Goal: Browse casually: Explore the website without a specific task or goal

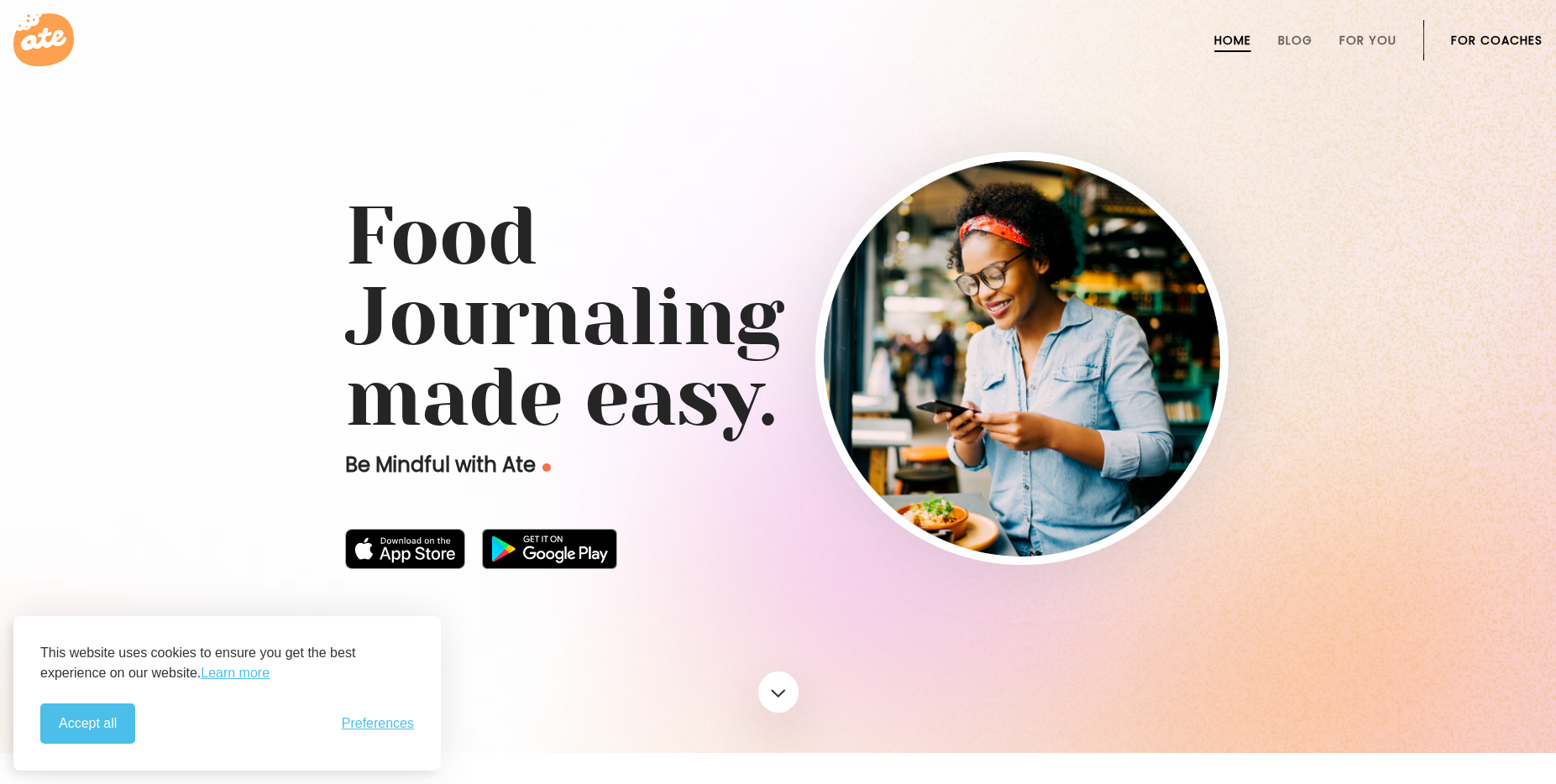
click at [96, 735] on button "Accept all" at bounding box center [87, 723] width 95 height 40
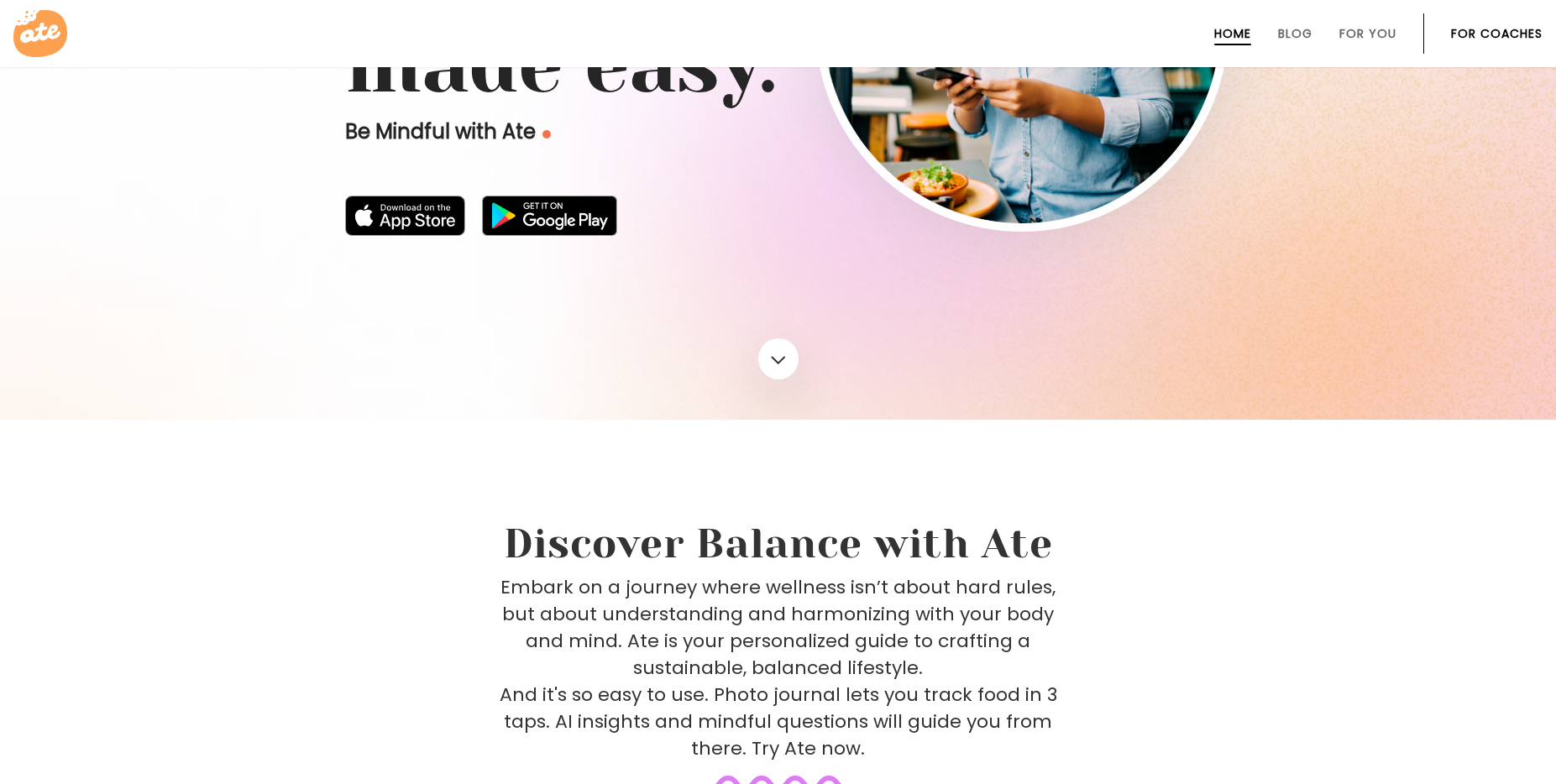
scroll to position [560, 0]
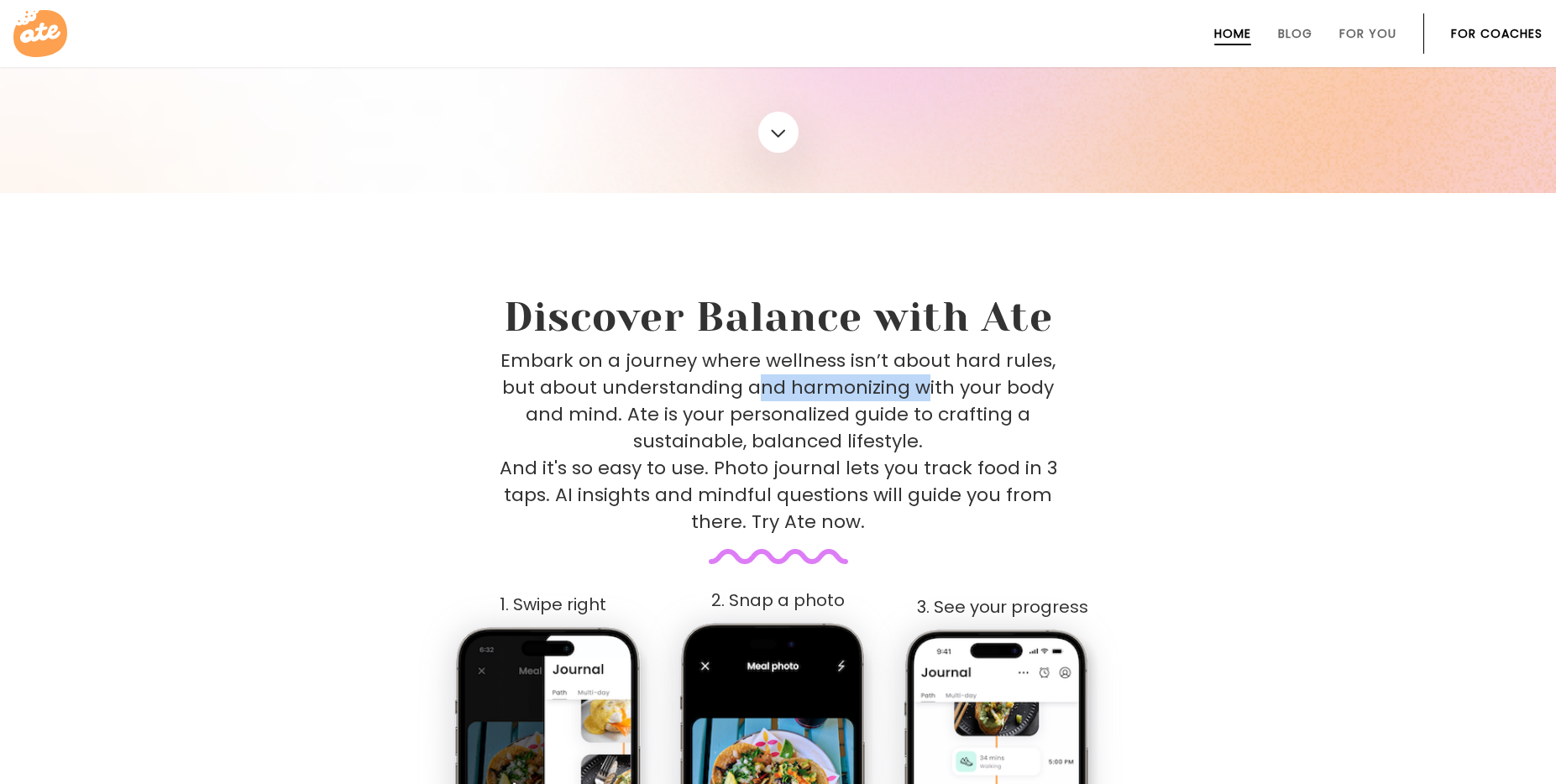
drag, startPoint x: 856, startPoint y: 374, endPoint x: 927, endPoint y: 378, distance: 71.1
click at [927, 378] on p "Embark on a journey where wellness isn’t about hard rules, but about understand…" at bounding box center [778, 441] width 557 height 188
click at [947, 370] on p "Embark on a journey where wellness isn’t about hard rules, but about understand…" at bounding box center [778, 441] width 557 height 188
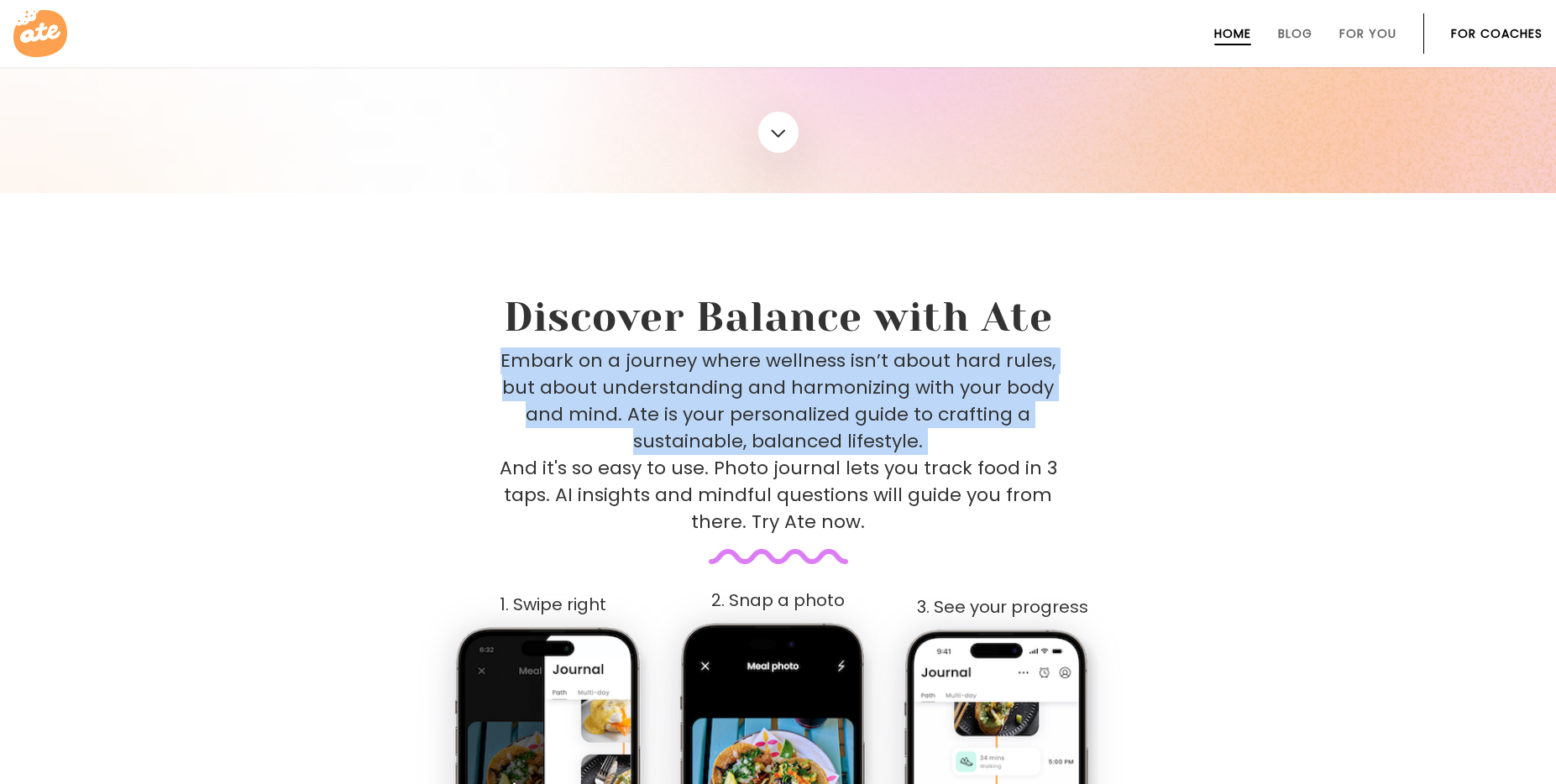
click at [946, 370] on p "Embark on a journey where wellness isn’t about hard rules, but about understand…" at bounding box center [778, 441] width 557 height 188
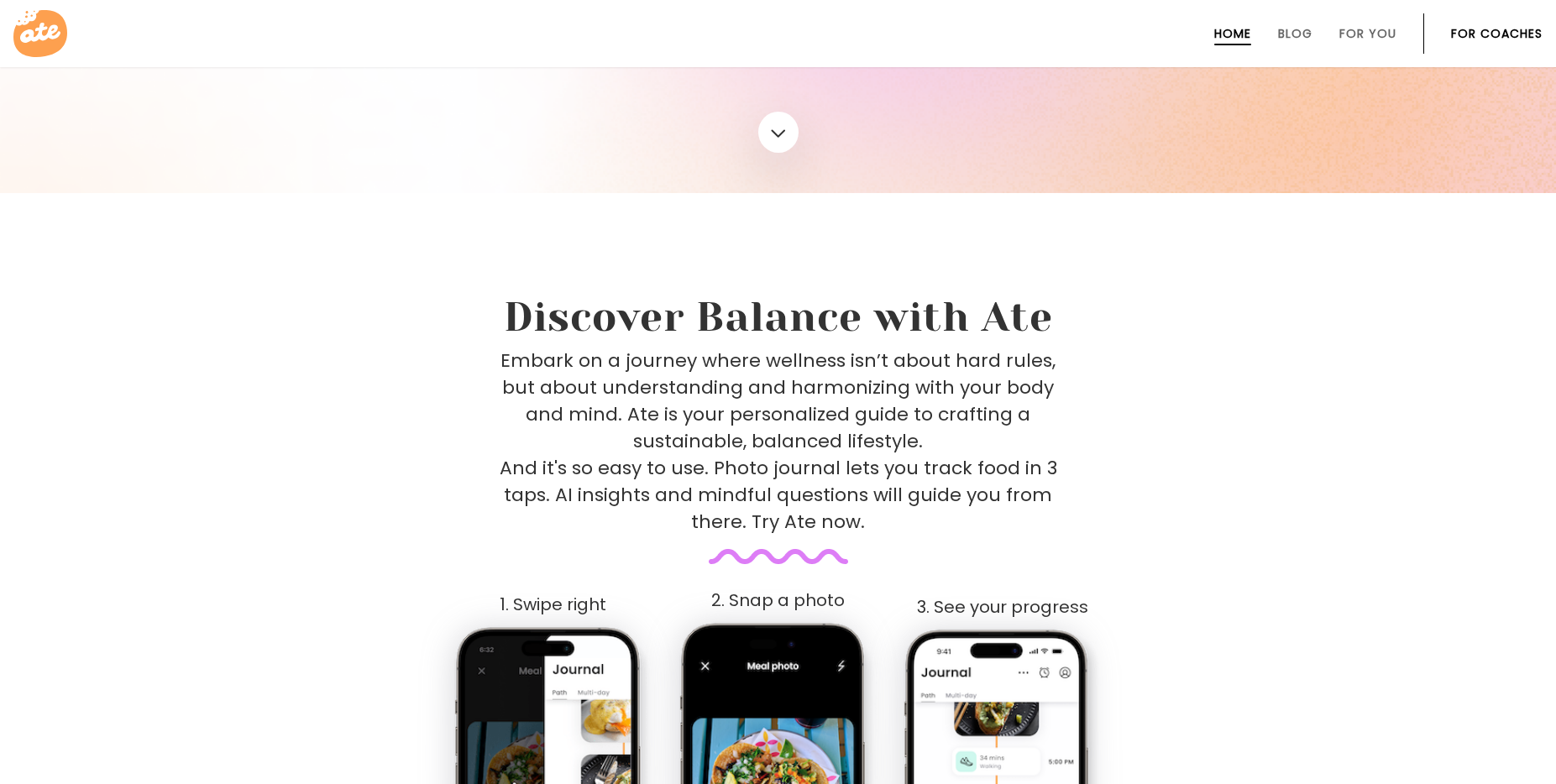
click at [850, 372] on p "Embark on a journey where wellness isn’t about hard rules, but about understand…" at bounding box center [778, 441] width 557 height 188
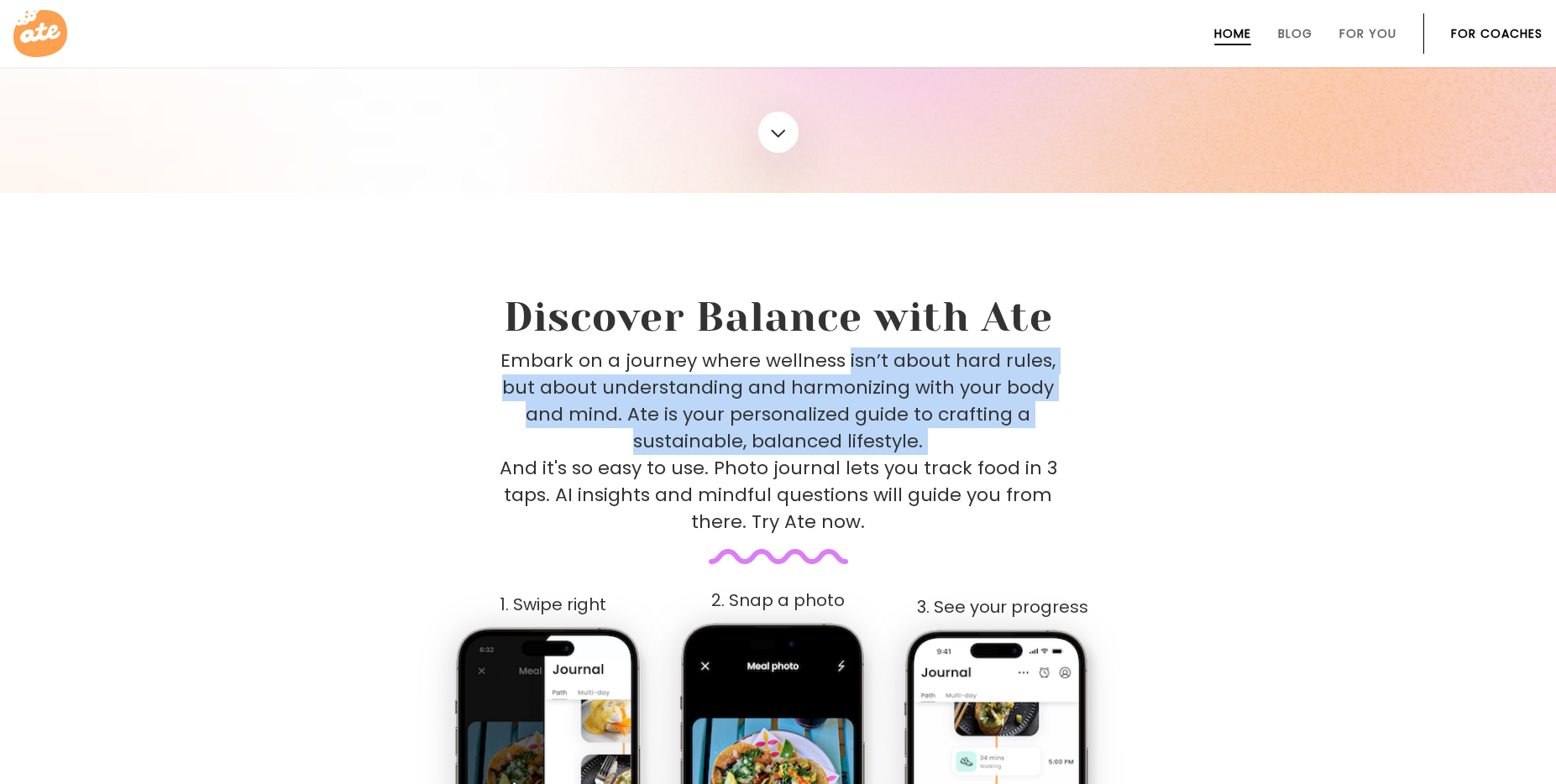
click at [850, 372] on p "Embark on a journey where wellness isn’t about hard rules, but about understand…" at bounding box center [778, 441] width 557 height 188
click at [887, 369] on p "Embark on a journey where wellness isn’t about hard rules, but about understand…" at bounding box center [778, 441] width 557 height 188
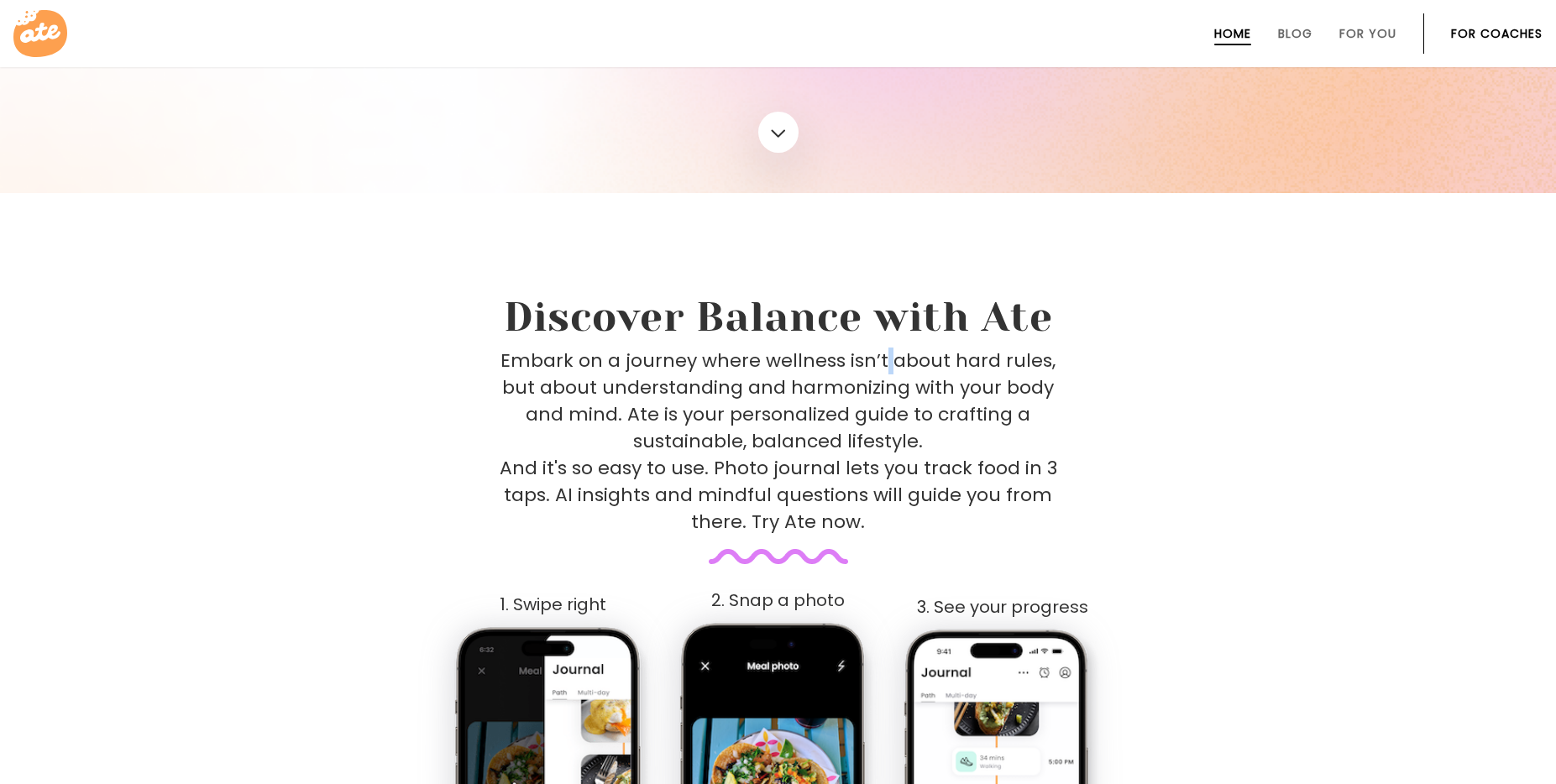
click at [887, 369] on p "Embark on a journey where wellness isn’t about hard rules, but about understand…" at bounding box center [778, 441] width 557 height 188
click at [916, 372] on p "Embark on a journey where wellness isn’t about hard rules, but about understand…" at bounding box center [778, 441] width 557 height 188
click at [886, 382] on p "Embark on a journey where wellness isn’t about hard rules, but about understand…" at bounding box center [778, 441] width 557 height 188
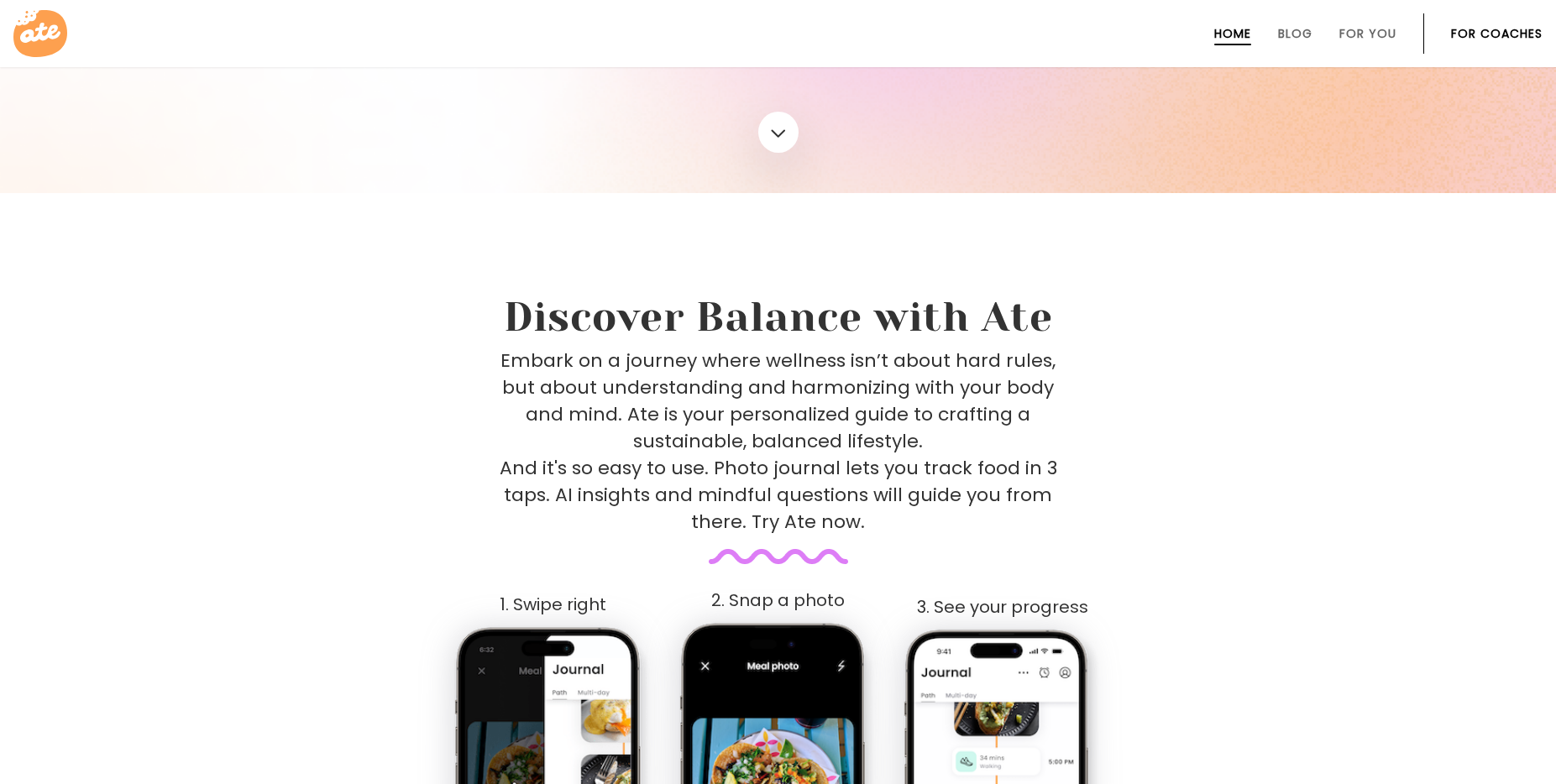
click at [968, 379] on p "Embark on a journey where wellness isn’t about hard rules, but about understand…" at bounding box center [778, 441] width 557 height 188
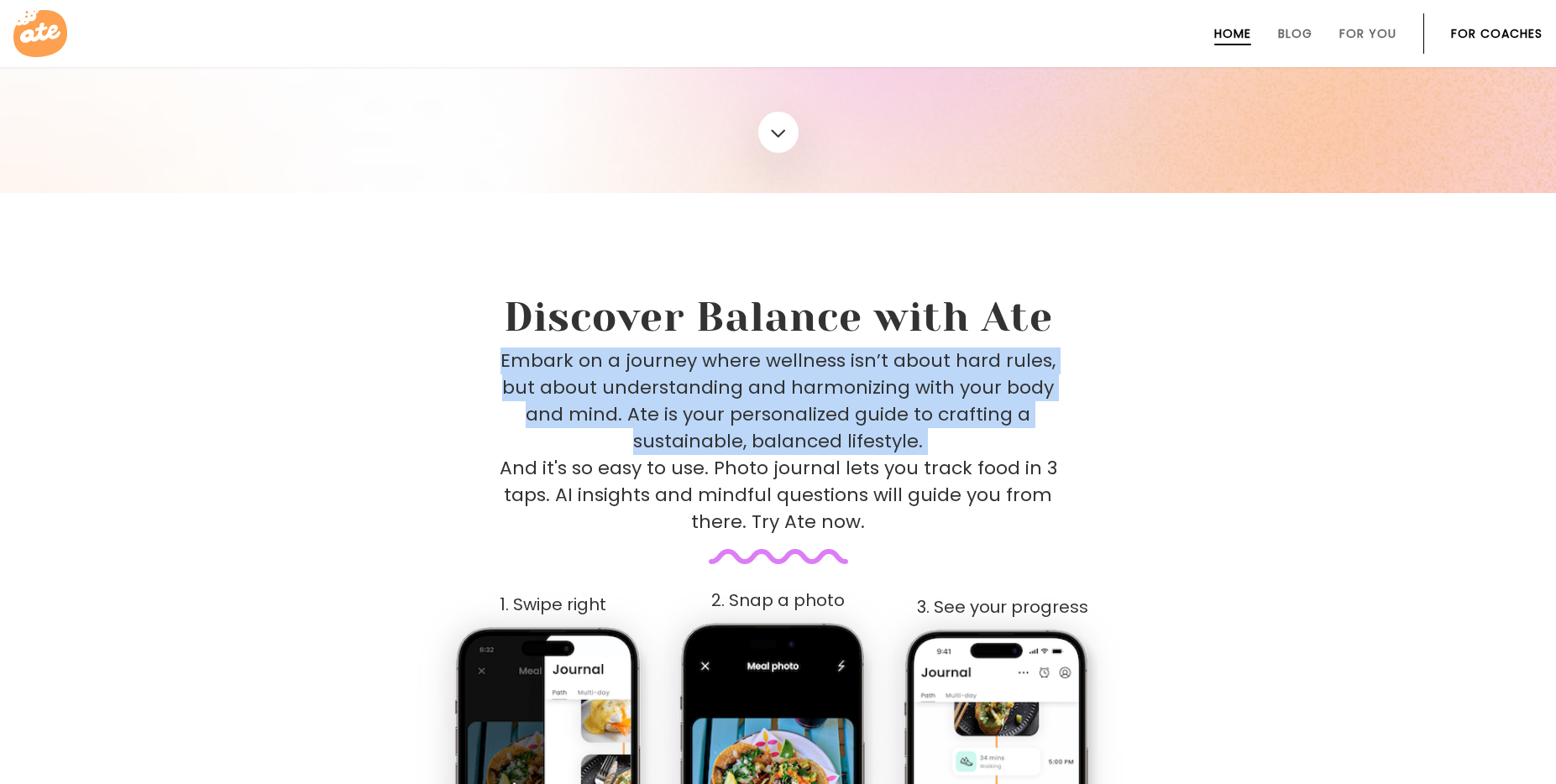
click at [968, 379] on p "Embark on a journey where wellness isn’t about hard rules, but about understand…" at bounding box center [778, 441] width 557 height 188
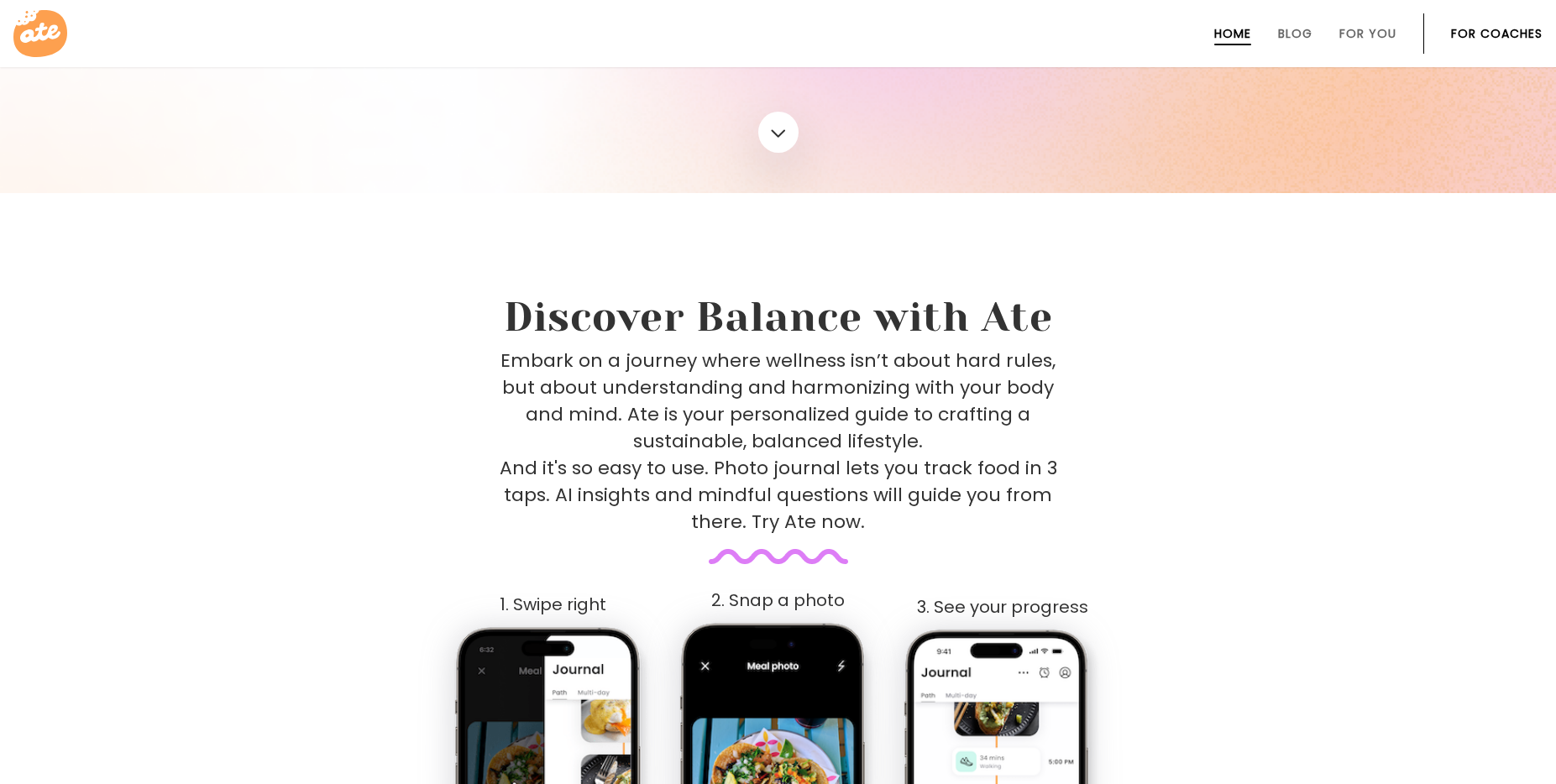
click at [898, 375] on p "Embark on a journey where wellness isn’t about hard rules, but about understand…" at bounding box center [778, 441] width 557 height 188
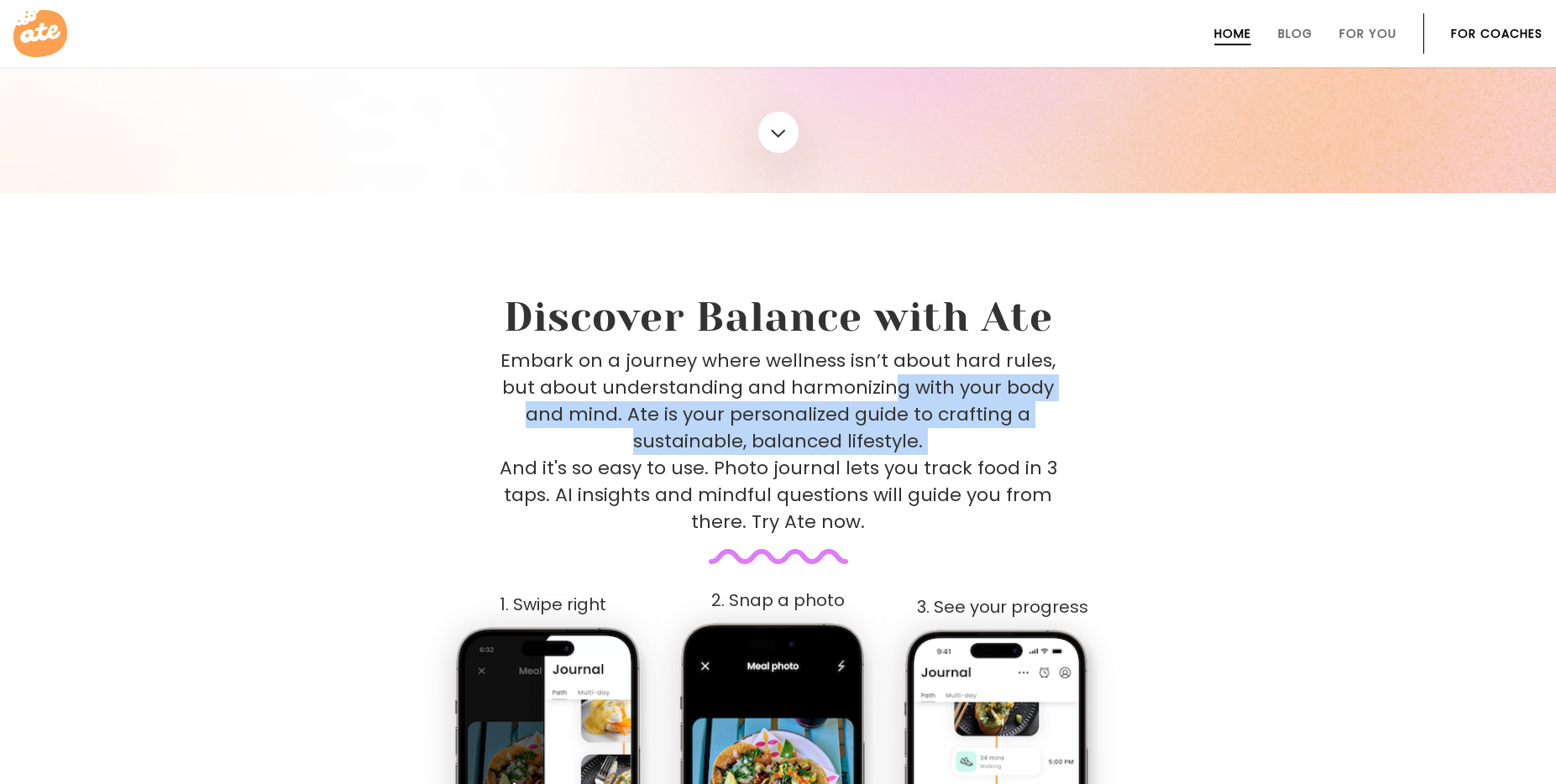
click at [898, 375] on p "Embark on a journey where wellness isn’t about hard rules, but about understand…" at bounding box center [778, 441] width 557 height 188
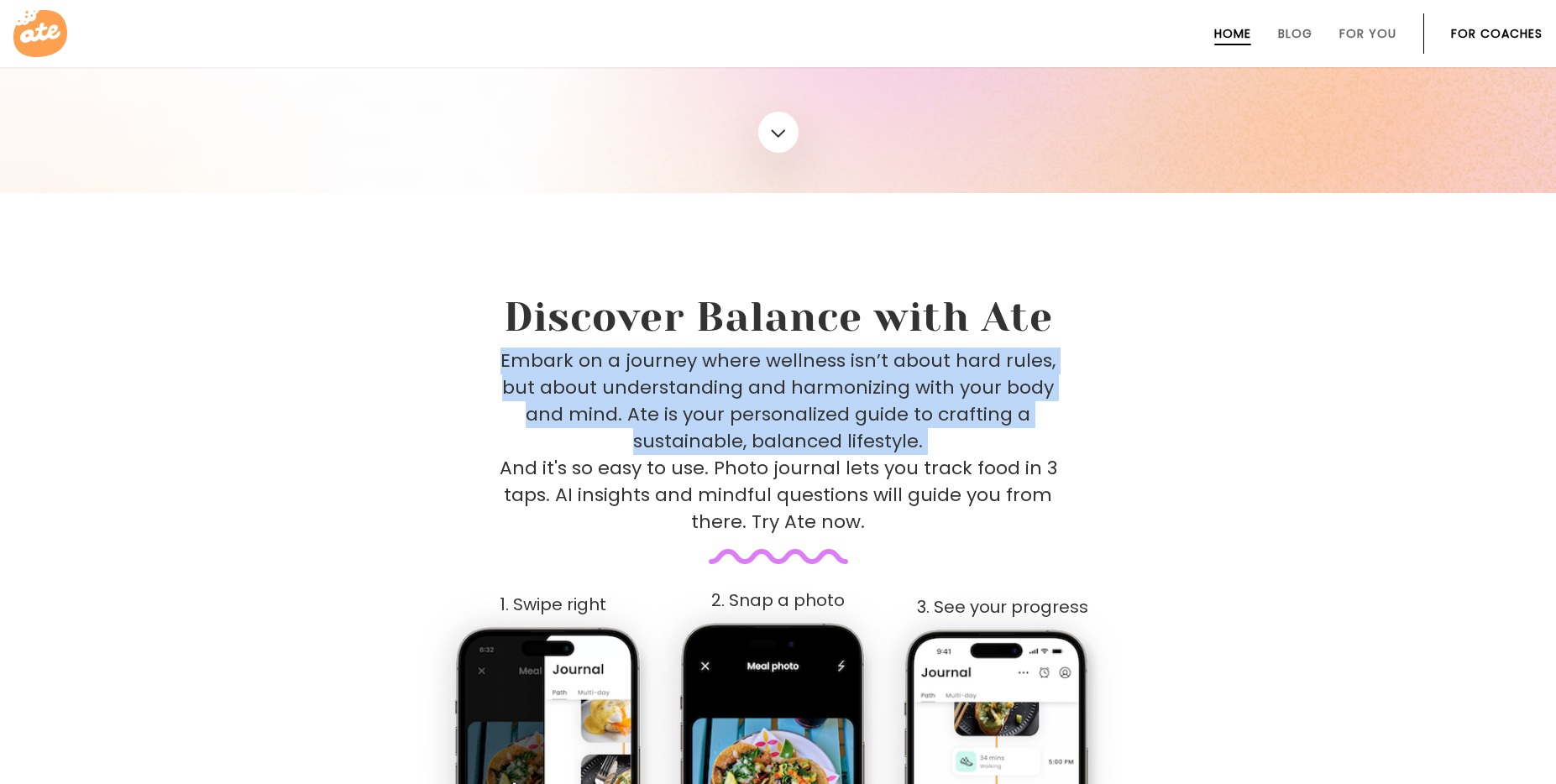
click at [901, 374] on p "Embark on a journey where wellness isn’t about hard rules, but about understand…" at bounding box center [778, 441] width 557 height 188
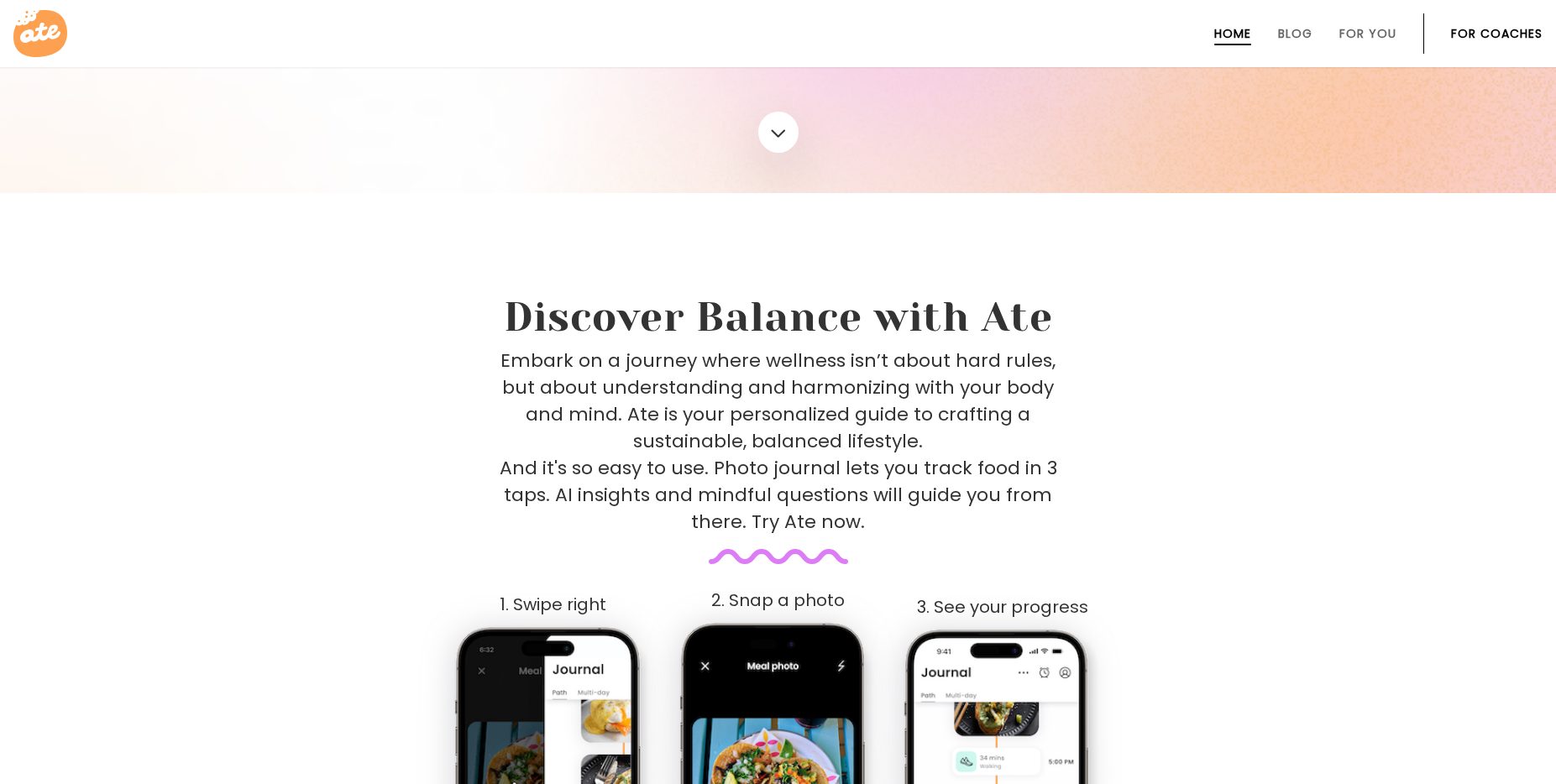
drag, startPoint x: 748, startPoint y: 374, endPoint x: 877, endPoint y: 383, distance: 129.3
click at [877, 383] on p "Embark on a journey where wellness isn’t about hard rules, but about understand…" at bounding box center [778, 441] width 557 height 188
click at [931, 386] on p "Embark on a journey where wellness isn’t about hard rules, but about understand…" at bounding box center [778, 441] width 557 height 188
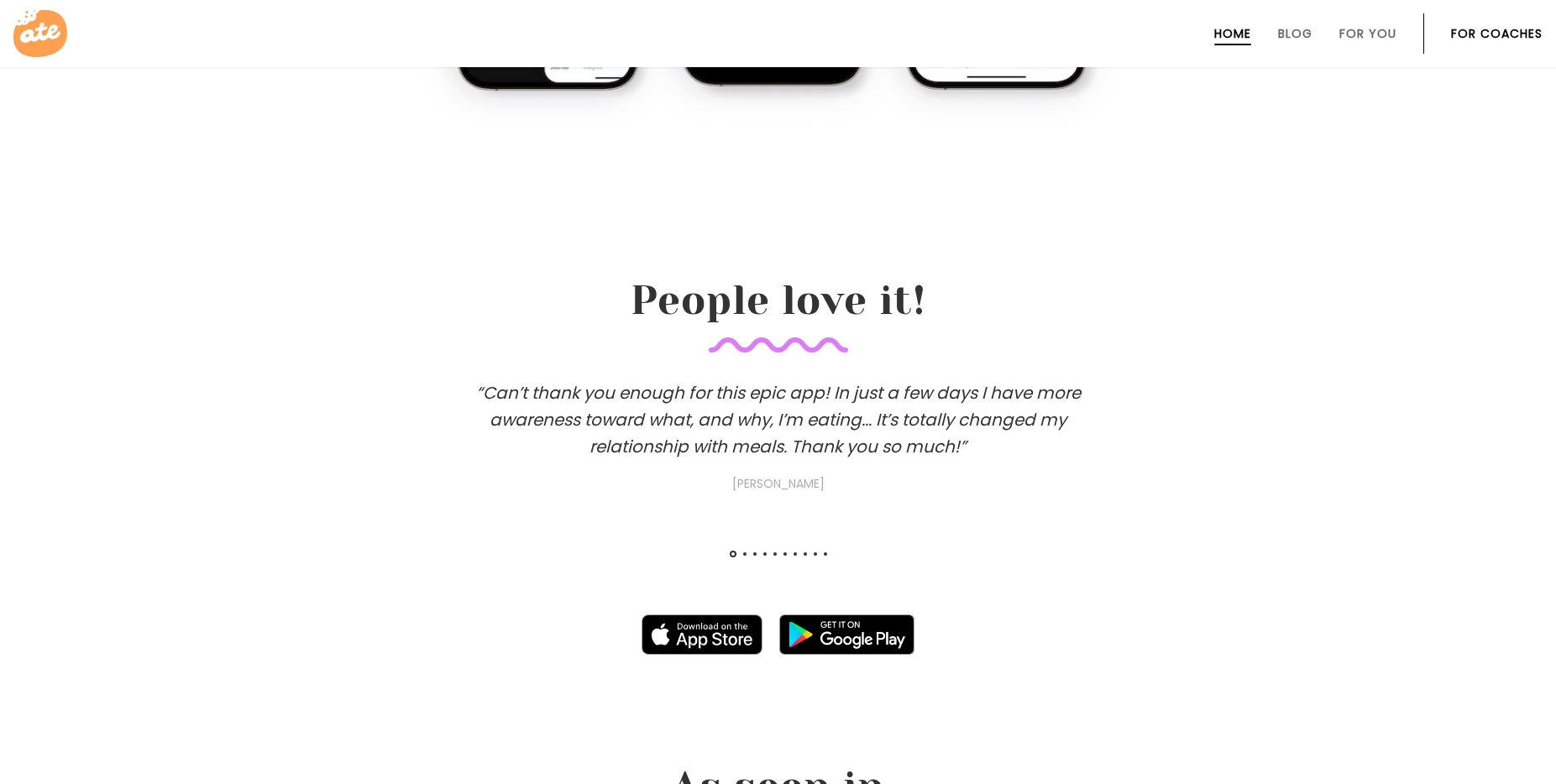
scroll to position [1481, 0]
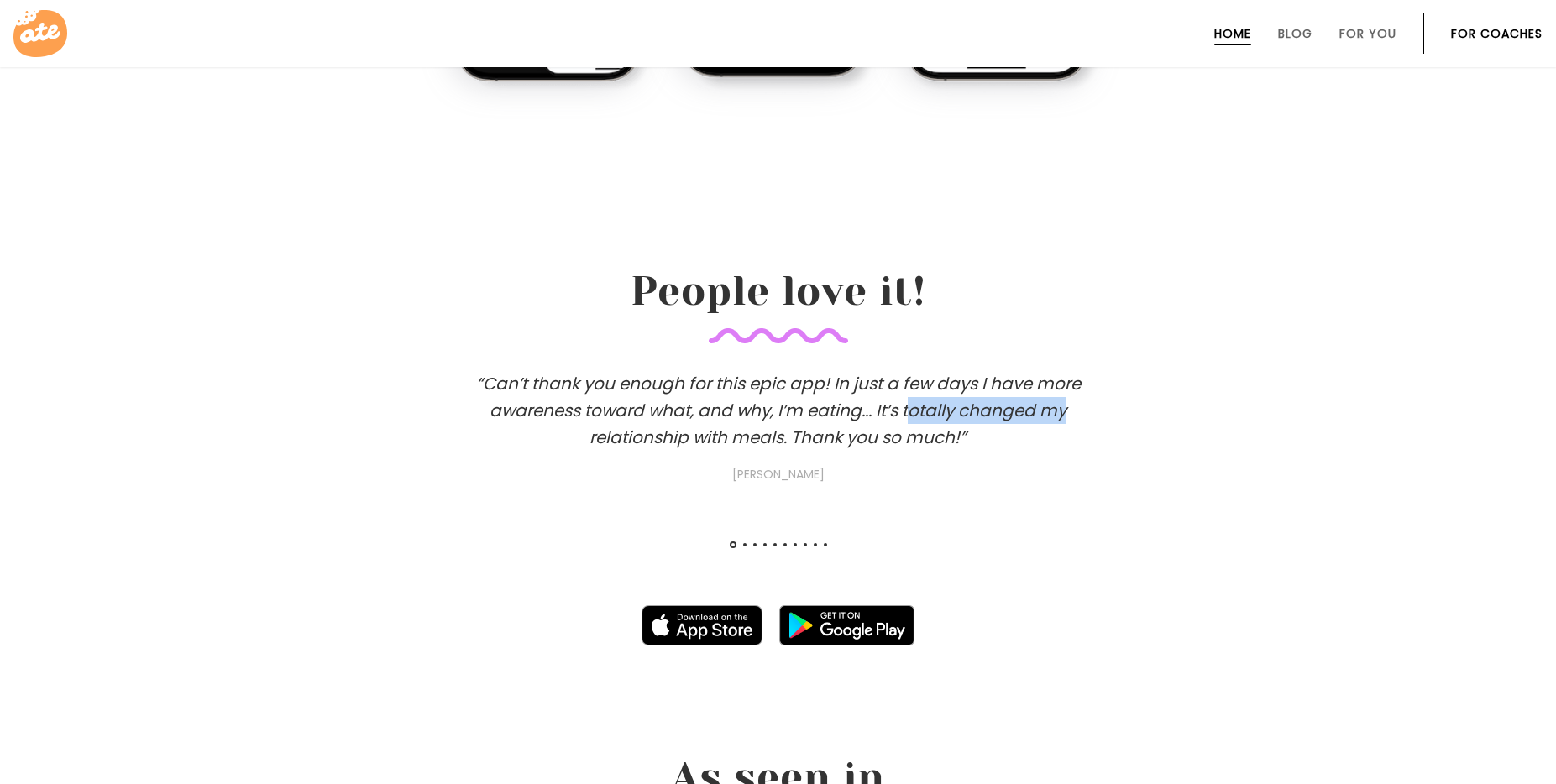
drag, startPoint x: 1036, startPoint y: 397, endPoint x: 1071, endPoint y: 401, distance: 35.2
click at [1071, 401] on h3 "“Can’t thank you enough for this epic app! In just a few days I have more aware…" at bounding box center [778, 427] width 672 height 114
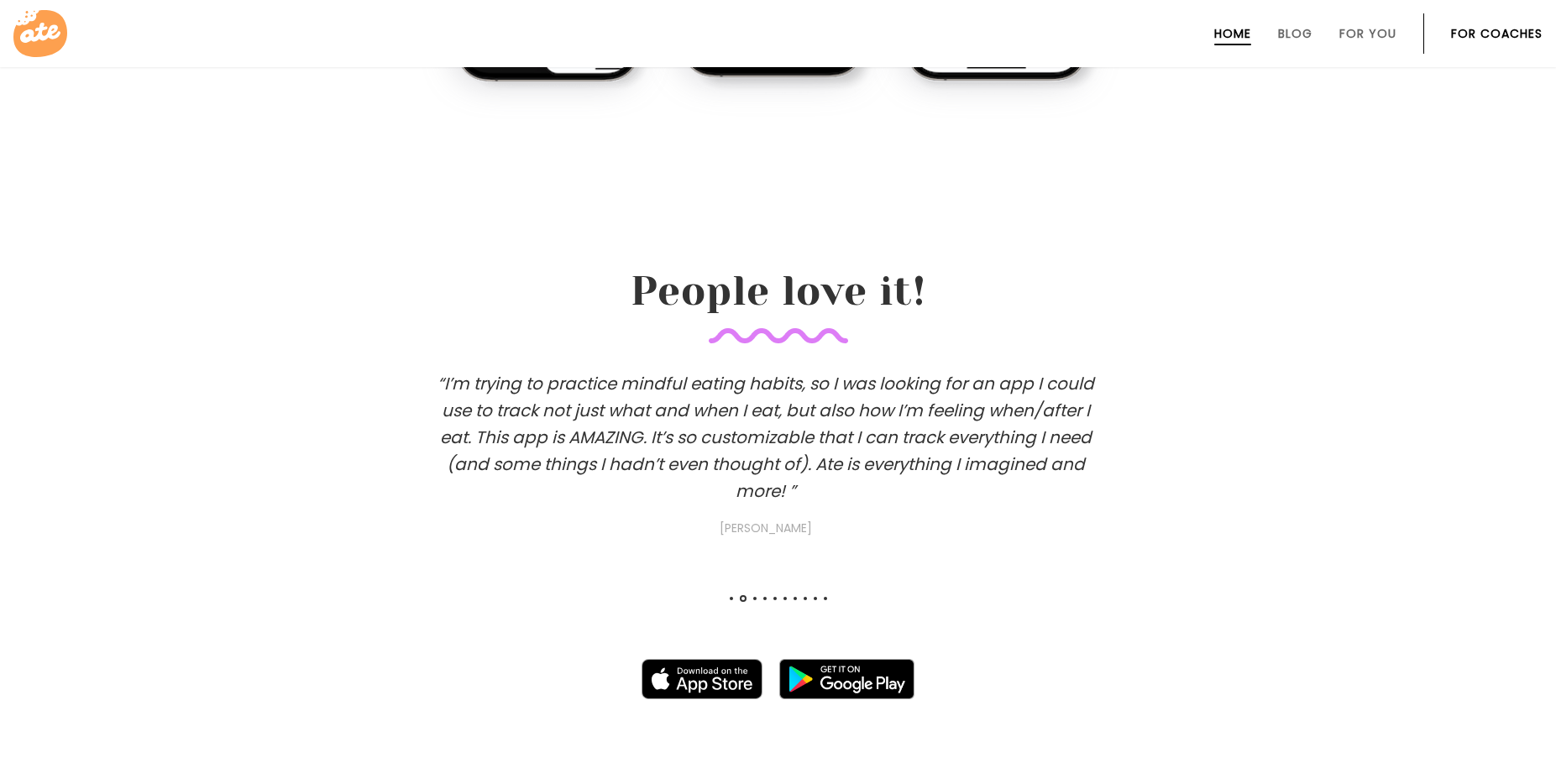
drag, startPoint x: 955, startPoint y: 407, endPoint x: 973, endPoint y: 404, distance: 18.2
click at [965, 405] on h3 "“I’m trying to practice mindful eating habits, so I was looking for an app I co…" at bounding box center [766, 454] width 672 height 168
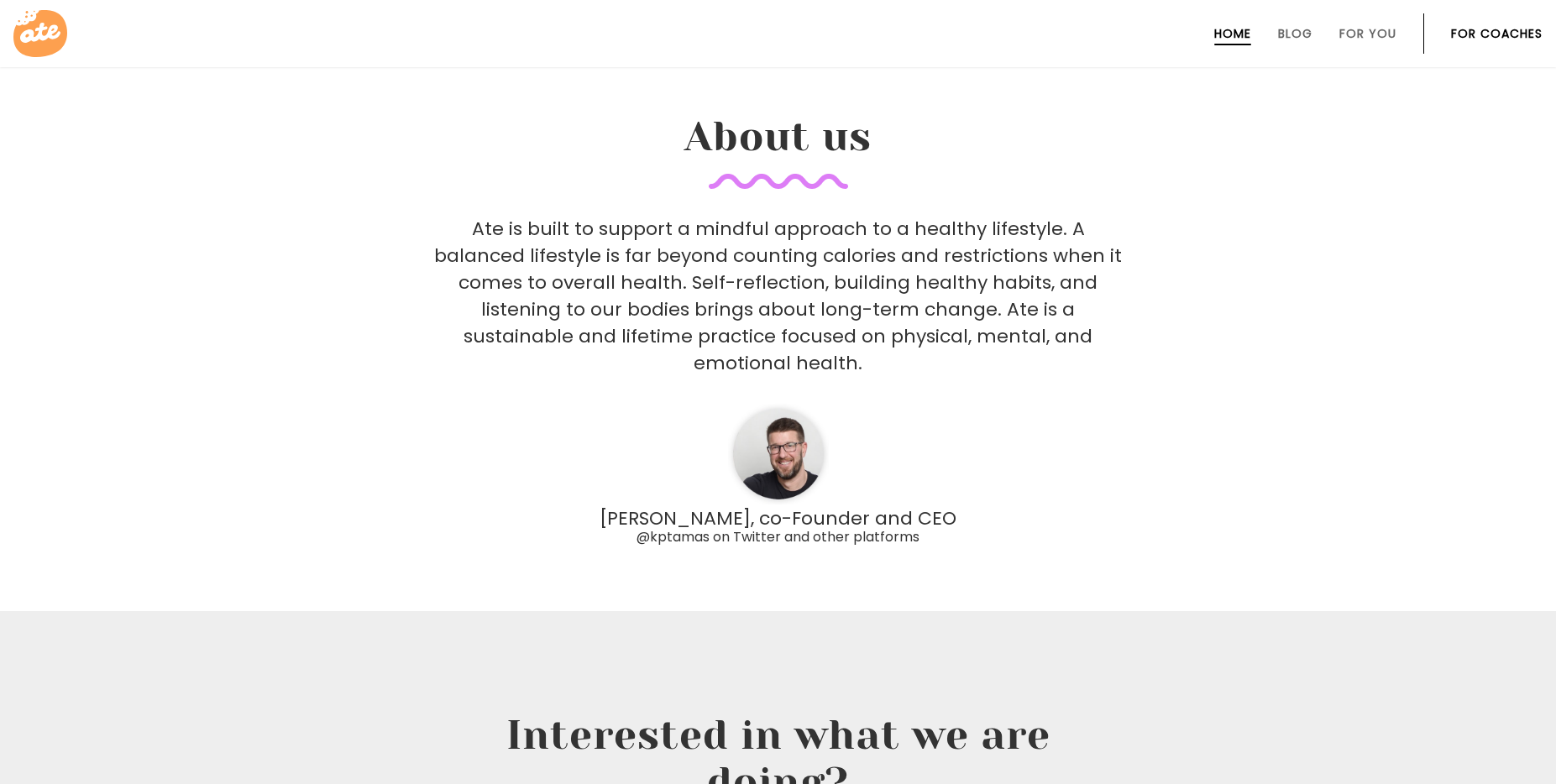
scroll to position [4801, 0]
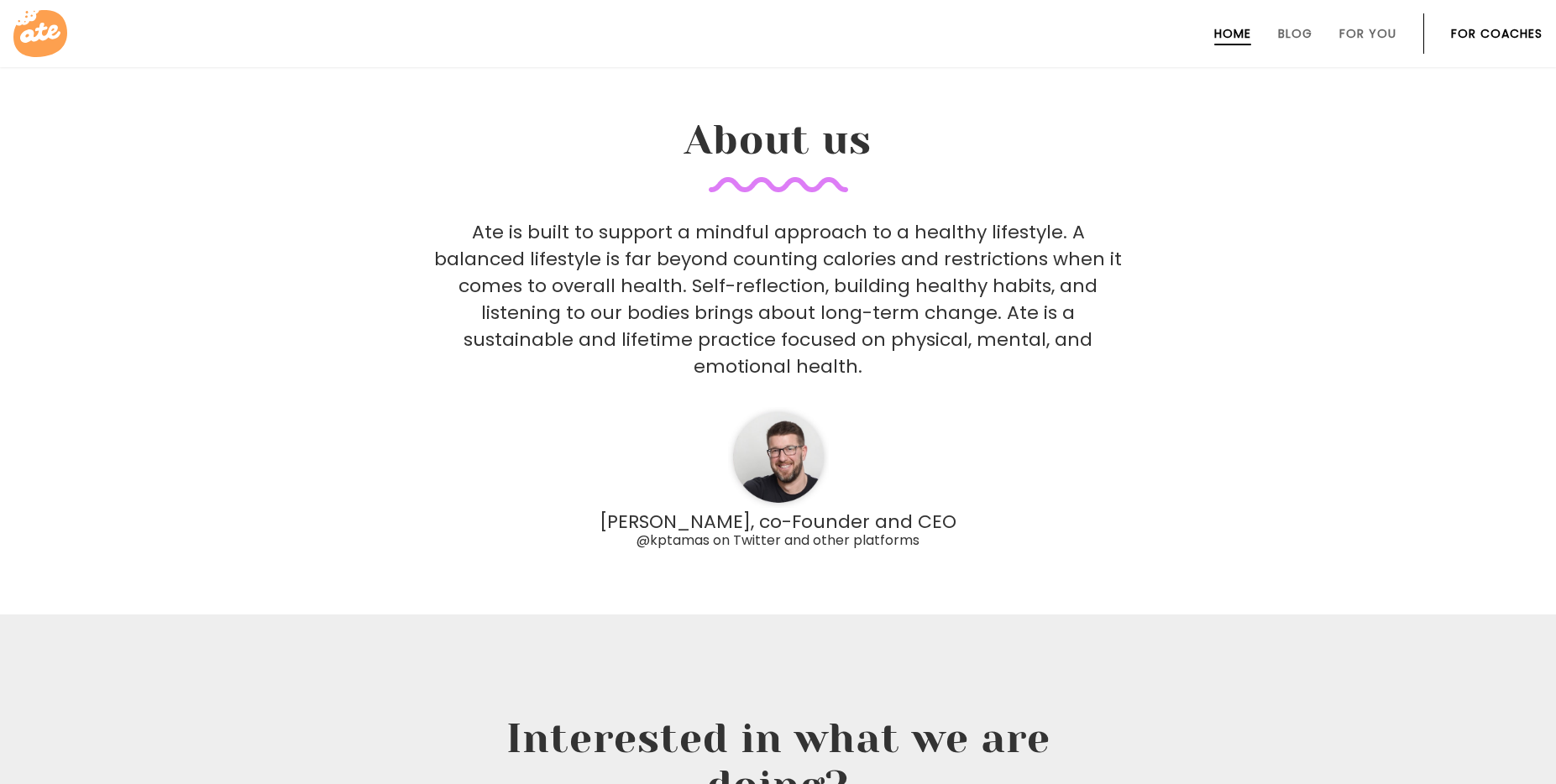
drag, startPoint x: 851, startPoint y: 589, endPoint x: 1311, endPoint y: 416, distance: 491.5
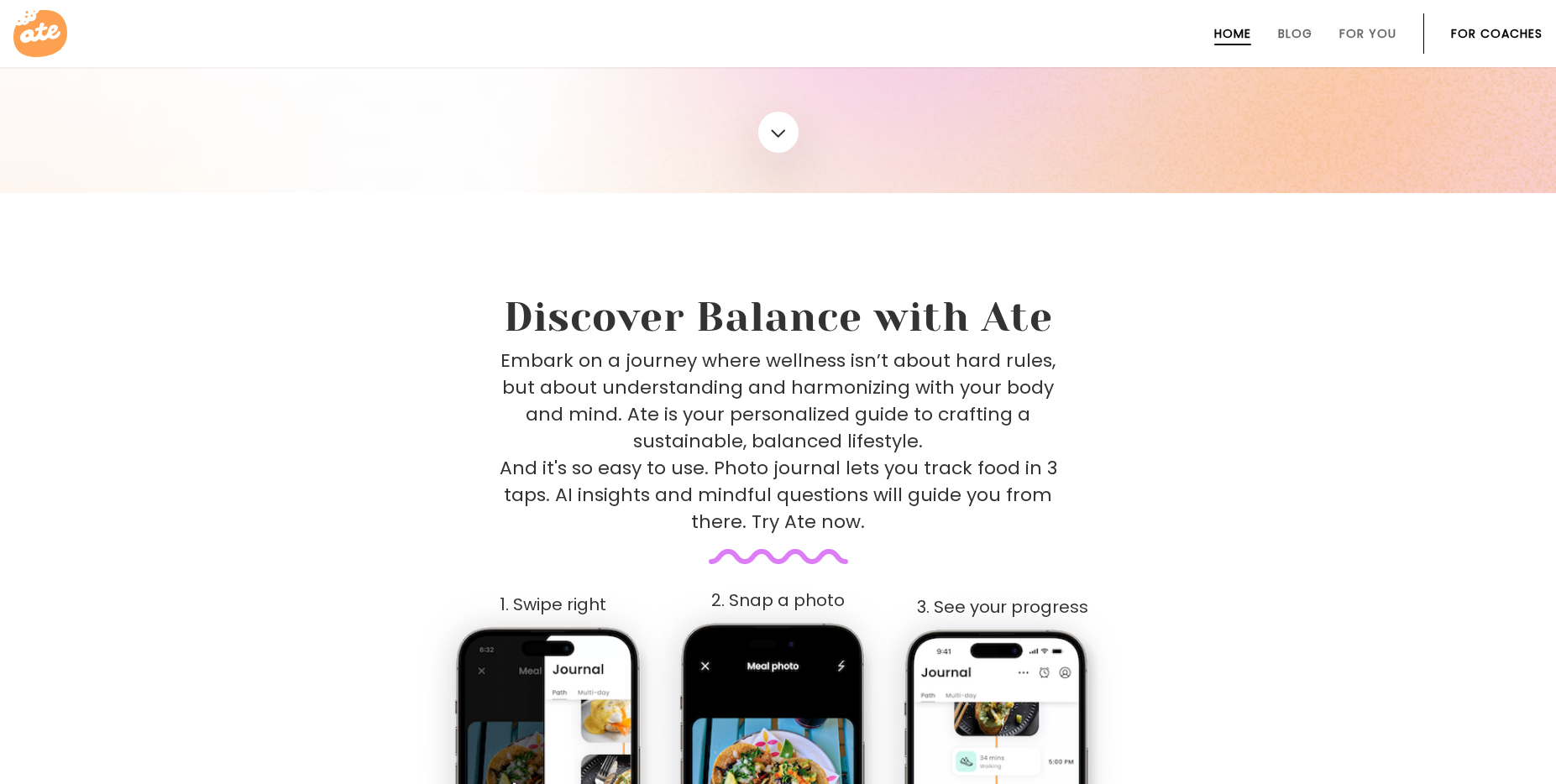
scroll to position [0, 0]
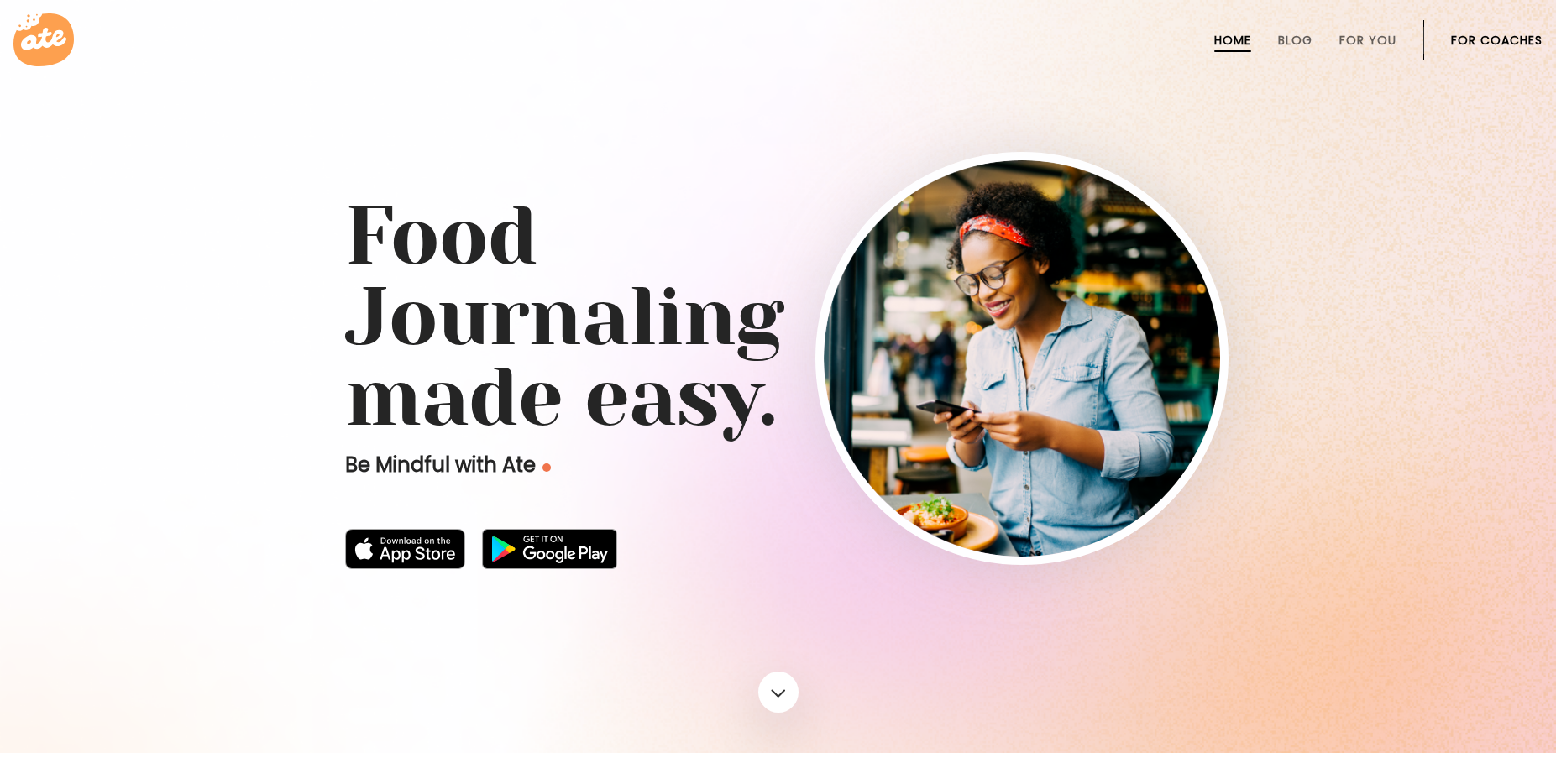
click at [1365, 122] on div at bounding box center [778, 376] width 1556 height 753
click at [1392, 112] on div at bounding box center [778, 376] width 1556 height 753
